Goal: Task Accomplishment & Management: Use online tool/utility

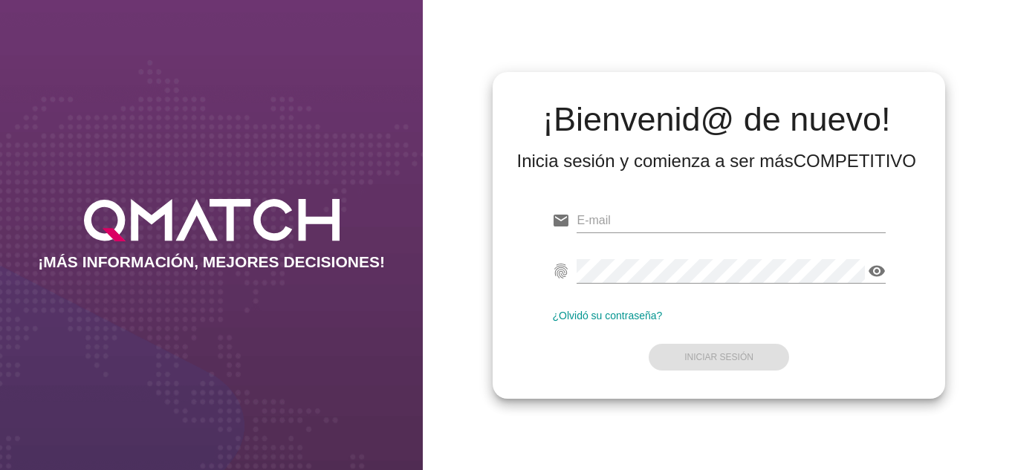
type input "[EMAIL_ADDRESS][DOMAIN_NAME]"
click at [610, 358] on form "email [EMAIL_ADDRESS][DOMAIN_NAME] fingerprint visibility ¿Olvidó su contraseña…" at bounding box center [718, 287] width 333 height 175
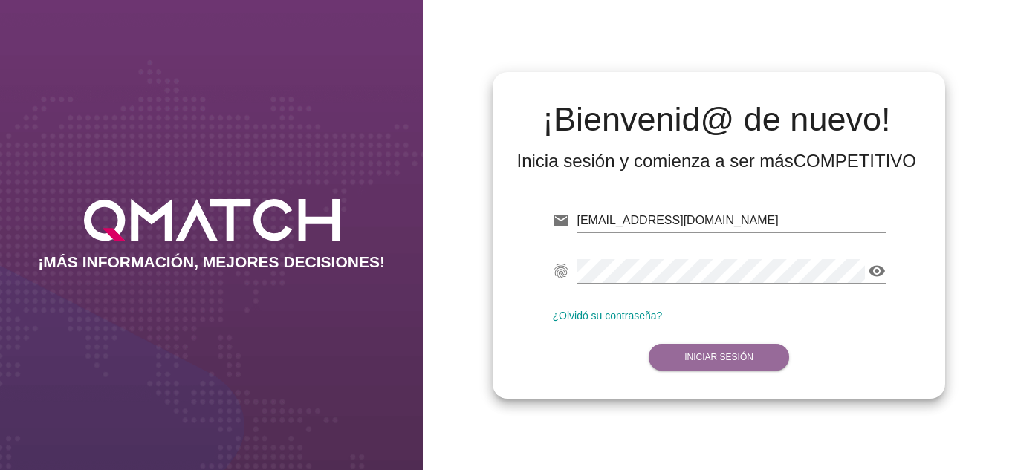
click at [687, 357] on strong "Iniciar Sesión" at bounding box center [718, 357] width 69 height 10
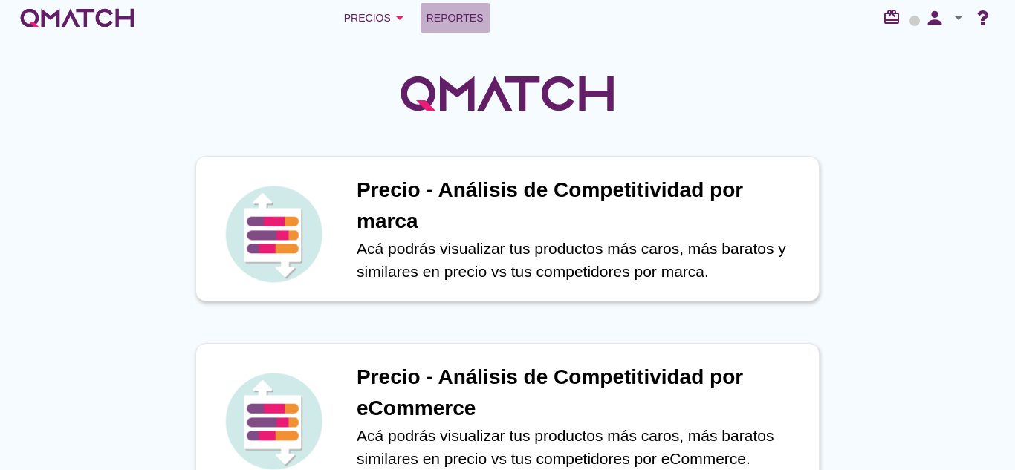
click at [443, 19] on span "Reportes" at bounding box center [455, 18] width 57 height 18
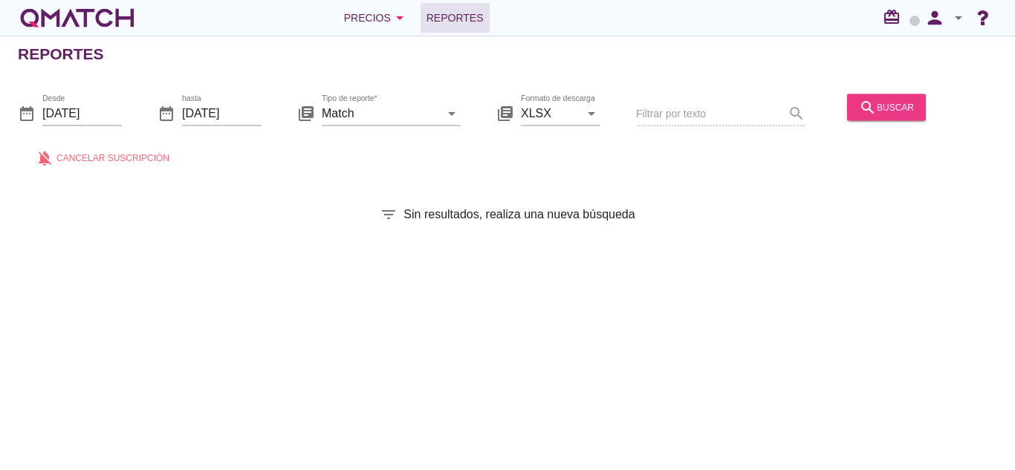
click at [859, 114] on icon "search" at bounding box center [868, 107] width 18 height 18
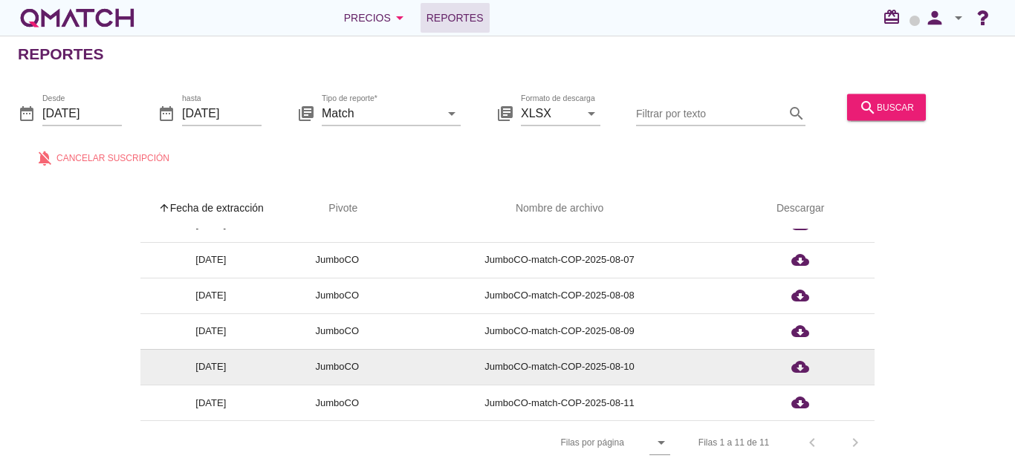
scroll to position [5, 0]
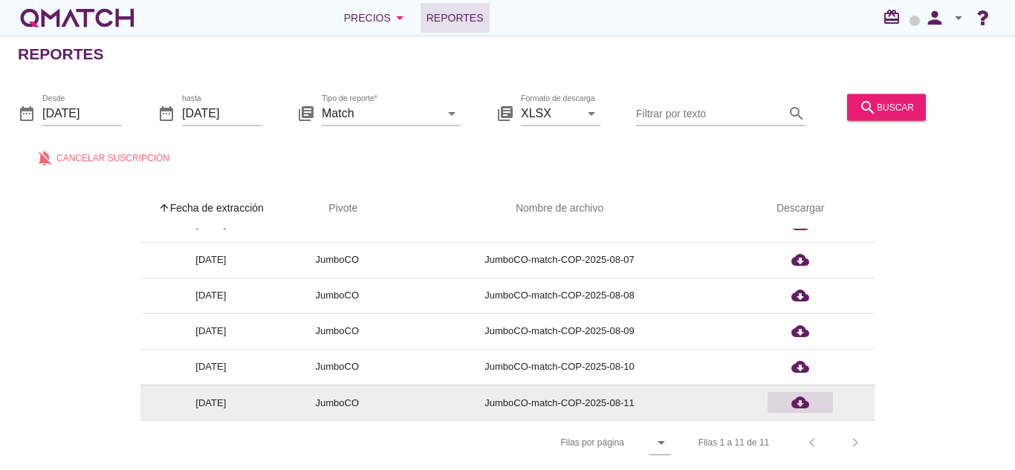
click at [799, 396] on icon "cloud_download" at bounding box center [800, 403] width 18 height 18
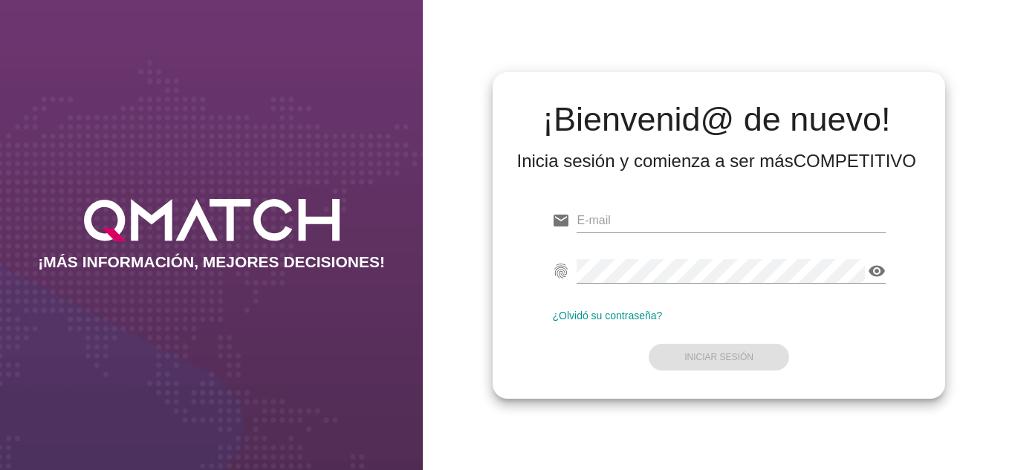
type input "[EMAIL_ADDRESS][DOMAIN_NAME]"
click at [470, 126] on div "¡Bienvenid@ de nuevo! Inicia sesión y comienza a ser más COMPETITIVO email osca…" at bounding box center [719, 235] width 592 height 470
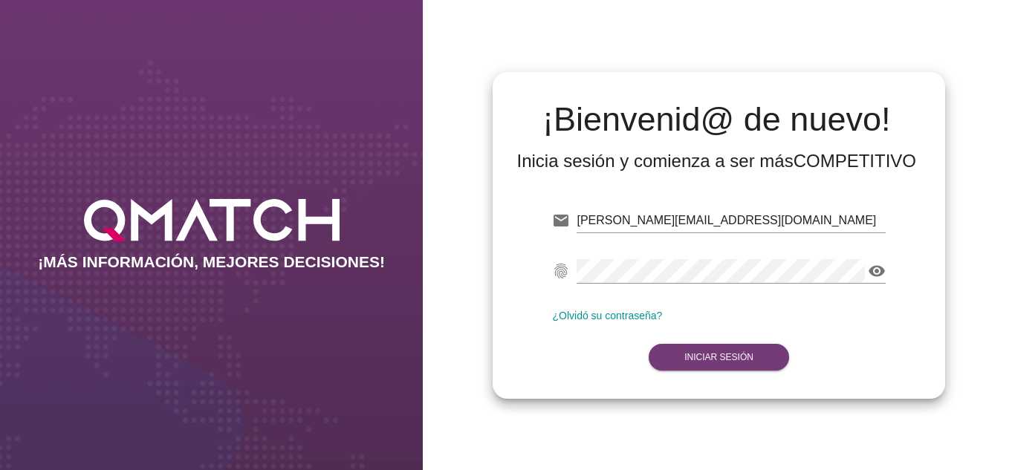
click at [665, 352] on button "Iniciar Sesión" at bounding box center [719, 357] width 140 height 27
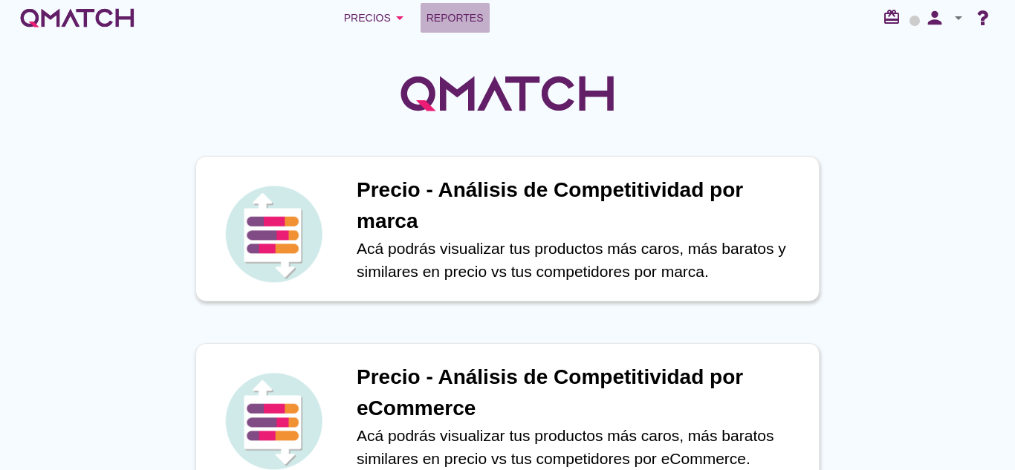
click at [449, 24] on span "Reportes" at bounding box center [455, 18] width 57 height 18
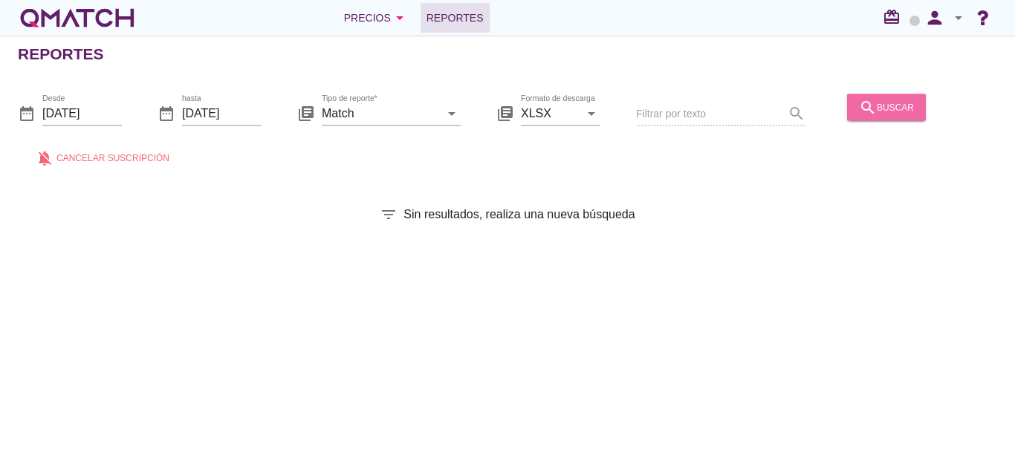
click at [872, 98] on icon "search" at bounding box center [868, 107] width 18 height 18
